Goal: Task Accomplishment & Management: Manage account settings

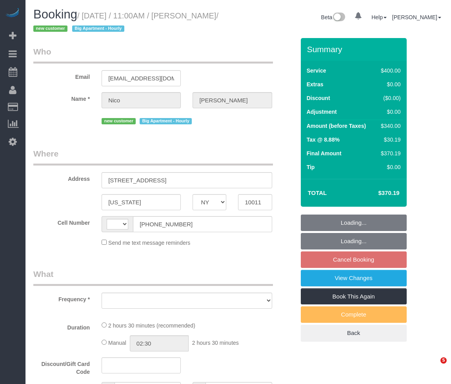
select select "NY"
select select "object:719"
select select "string:stripe-pm_1S9SQ34VGloSiKo7tUmIp6Cx"
select select "number:56"
select select "number:71"
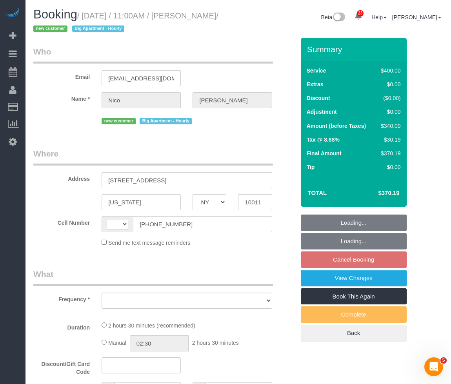
select select "number:15"
select select "number:5"
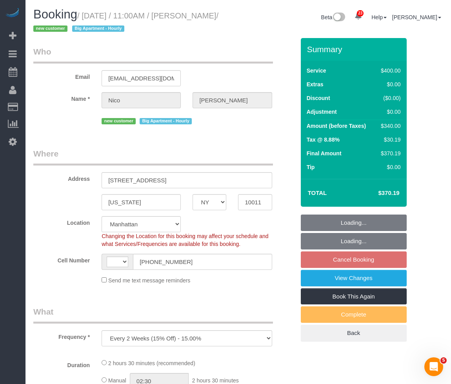
select select "150"
select select "object:816"
select select "string:[GEOGRAPHIC_DATA]"
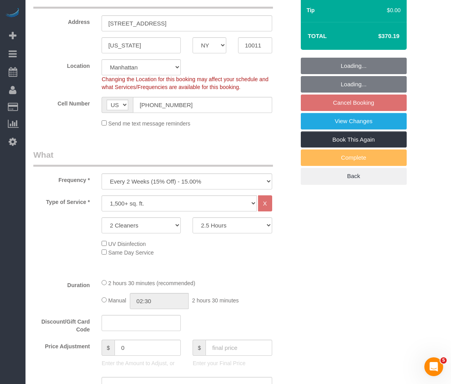
select select "spot4"
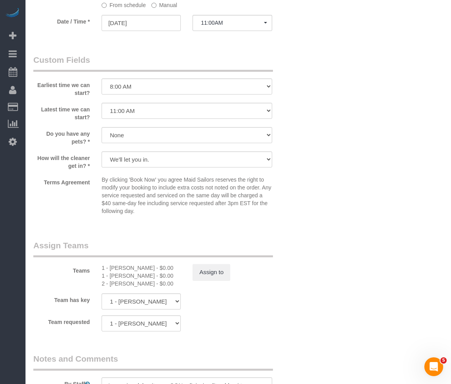
scroll to position [706, 0]
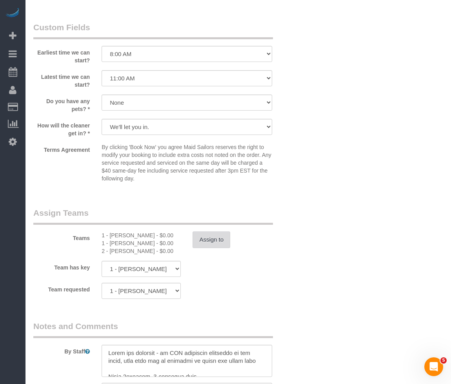
click at [215, 238] on button "Assign to" at bounding box center [212, 239] width 38 height 16
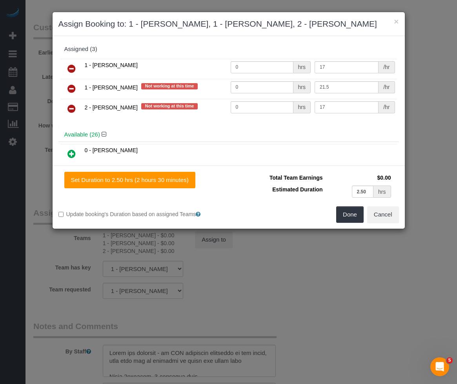
click at [76, 89] on link at bounding box center [71, 89] width 18 height 16
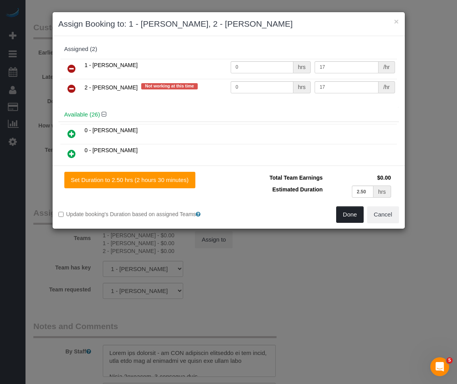
click at [343, 219] on button "Done" at bounding box center [349, 214] width 27 height 16
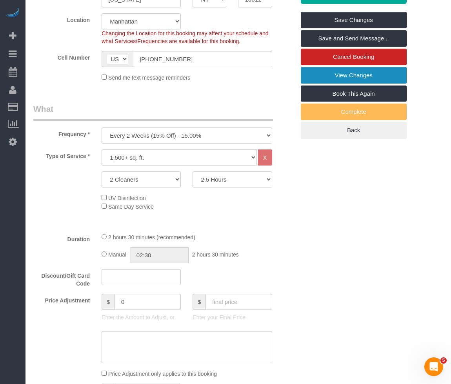
scroll to position [39, 0]
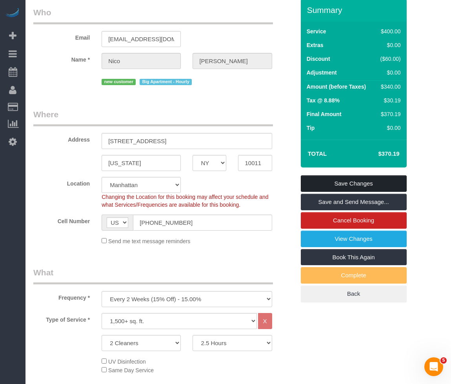
click at [348, 183] on link "Save Changes" at bounding box center [354, 183] width 106 height 16
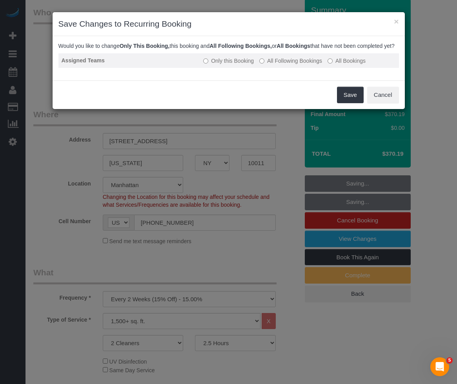
click at [257, 68] on td "Only this Booking All Following Bookings All Bookings" at bounding box center [299, 60] width 198 height 15
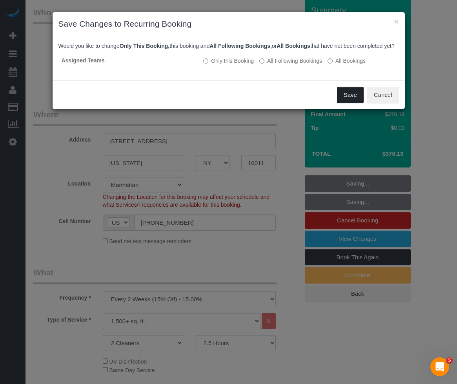
click at [347, 103] on button "Save" at bounding box center [350, 95] width 27 height 16
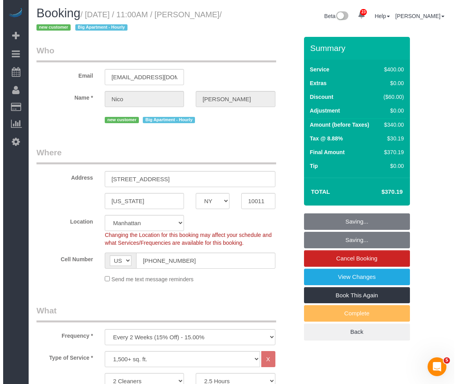
scroll to position [0, 0]
